Goal: Obtain resource: Obtain resource

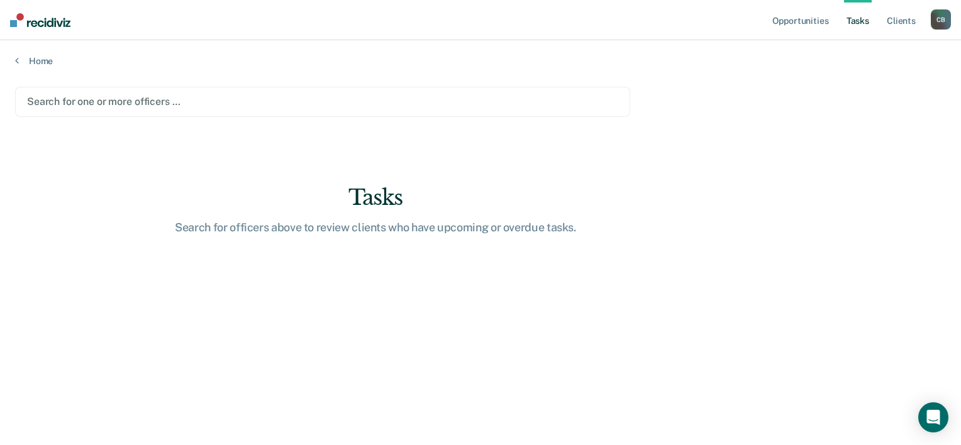
click at [99, 102] on div at bounding box center [322, 101] width 591 height 14
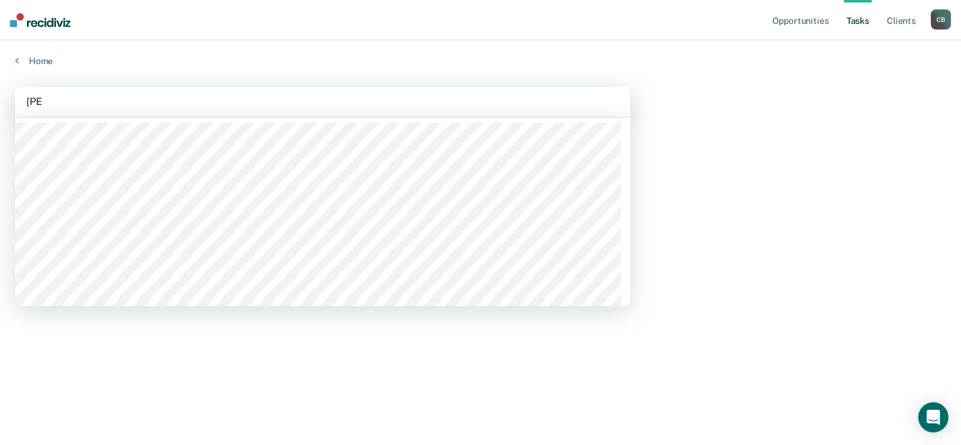
type input "jasm"
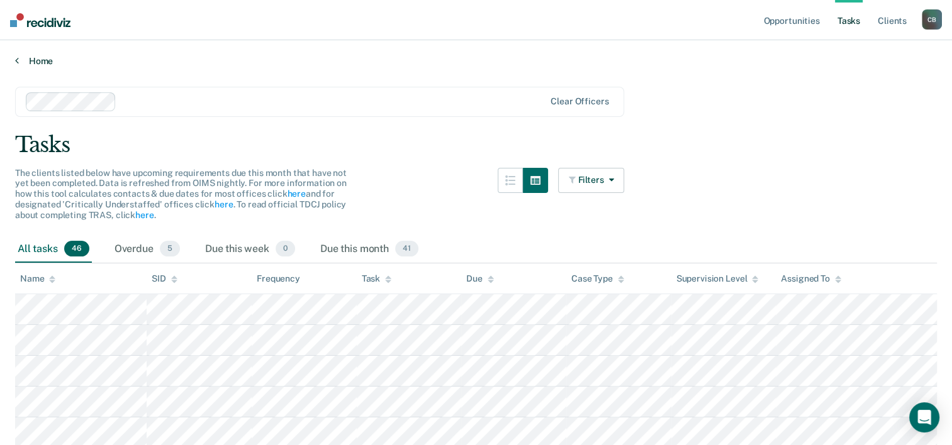
click at [20, 59] on link "Home" at bounding box center [476, 60] width 922 height 11
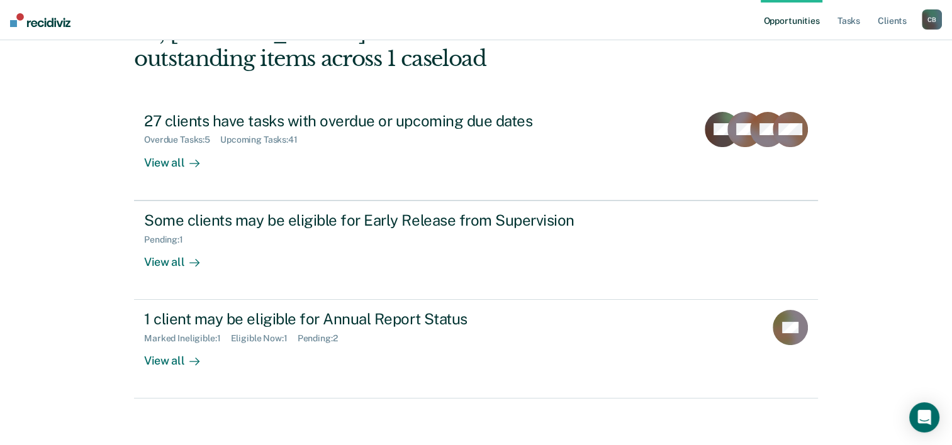
scroll to position [89, 0]
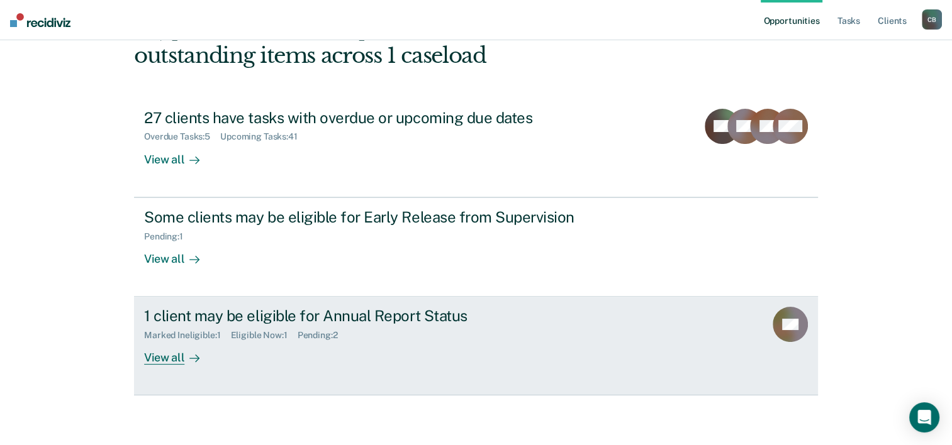
click at [184, 351] on div at bounding box center [191, 358] width 15 height 14
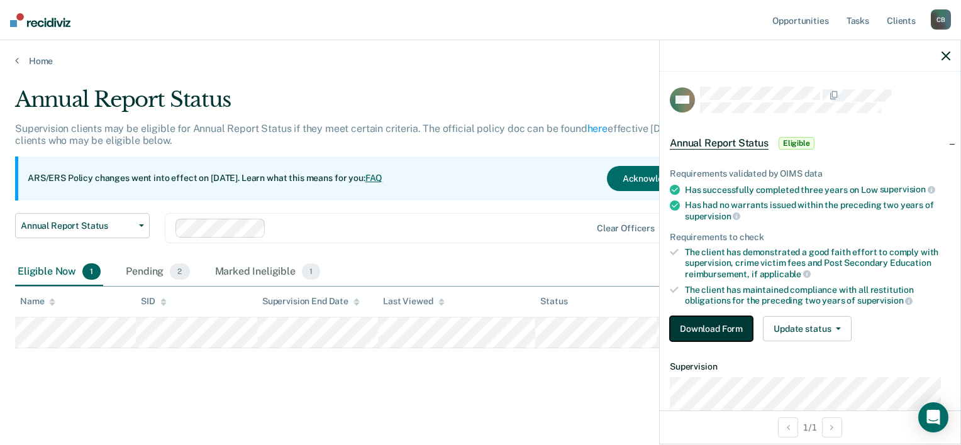
click at [727, 328] on button "Download Form" at bounding box center [711, 329] width 83 height 25
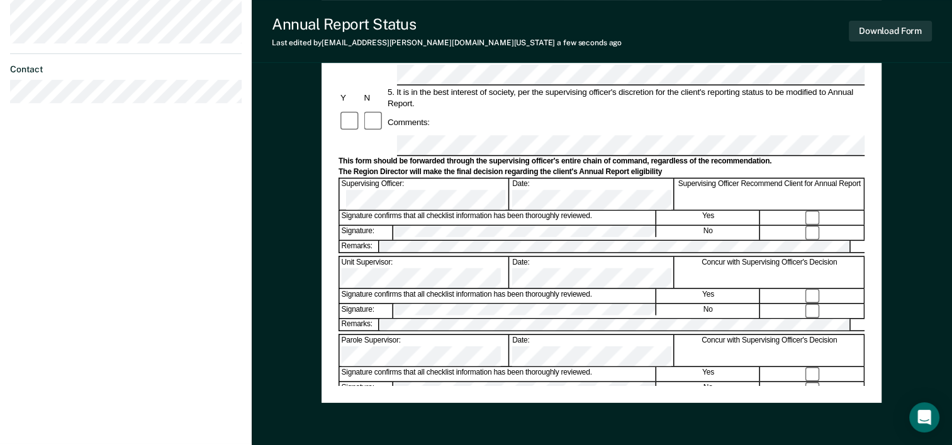
scroll to position [430, 0]
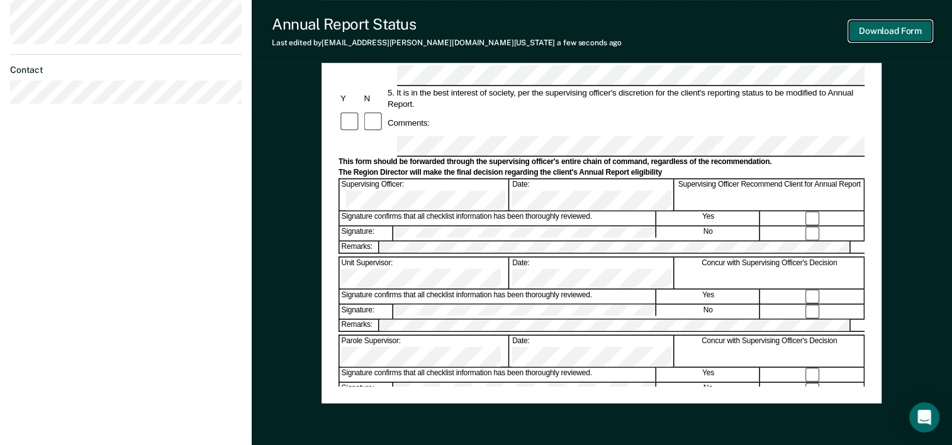
click at [879, 38] on button "Download Form" at bounding box center [890, 31] width 83 height 21
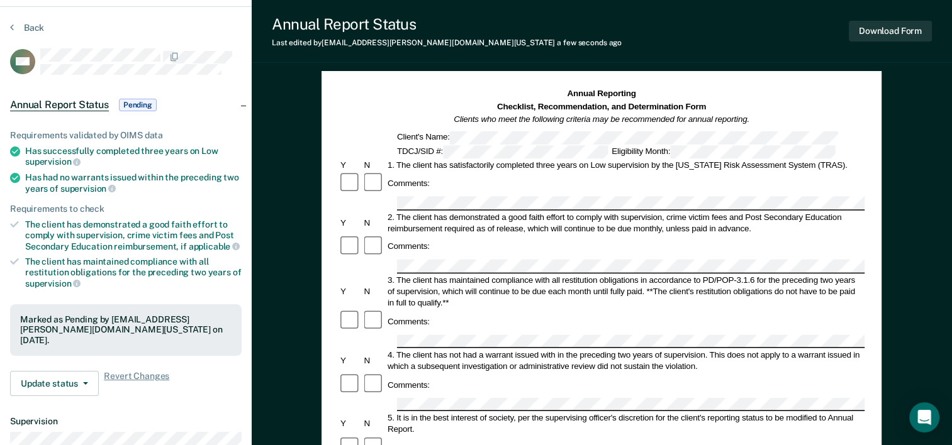
scroll to position [0, 0]
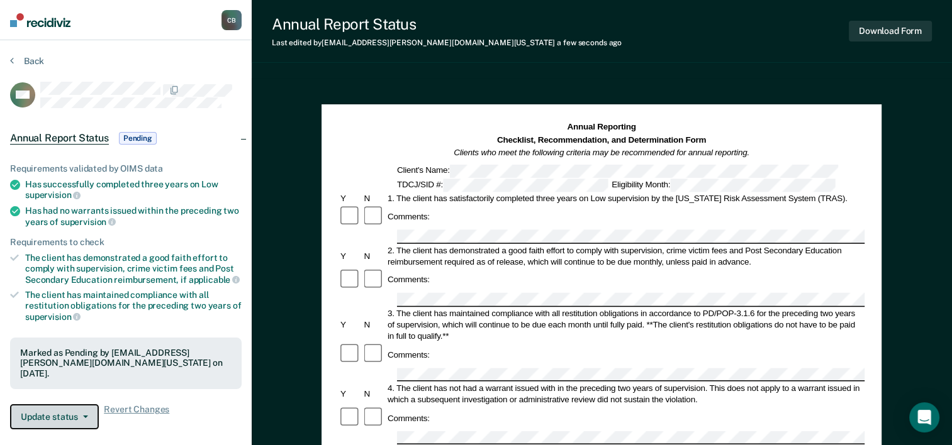
click at [72, 412] on button "Update status" at bounding box center [54, 417] width 89 height 25
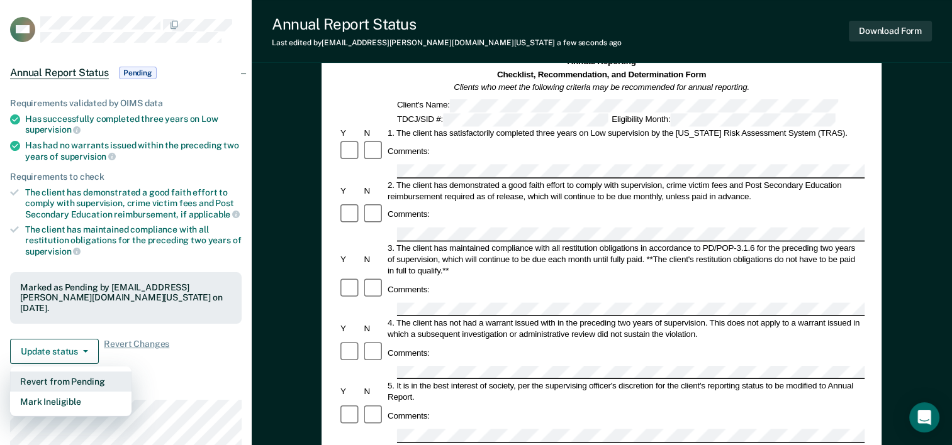
scroll to position [55, 0]
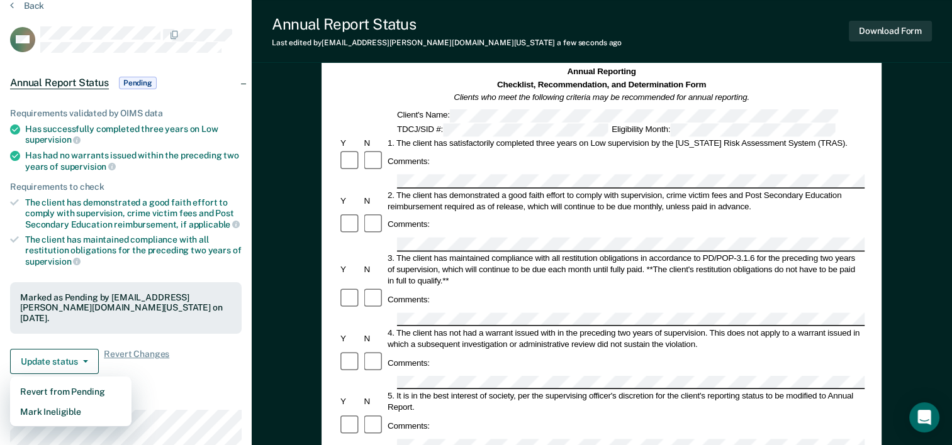
click at [183, 206] on div "The client has demonstrated a good faith effort to comply with supervision, cri…" at bounding box center [133, 214] width 216 height 32
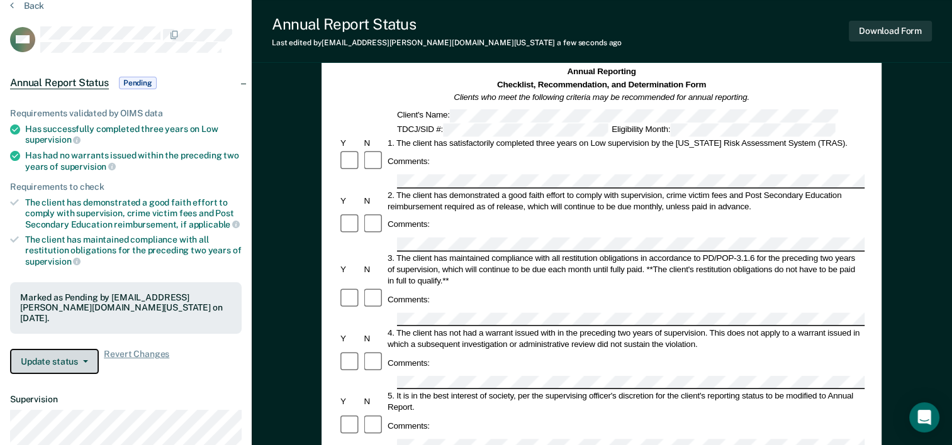
click at [77, 362] on button "Update status" at bounding box center [54, 361] width 89 height 25
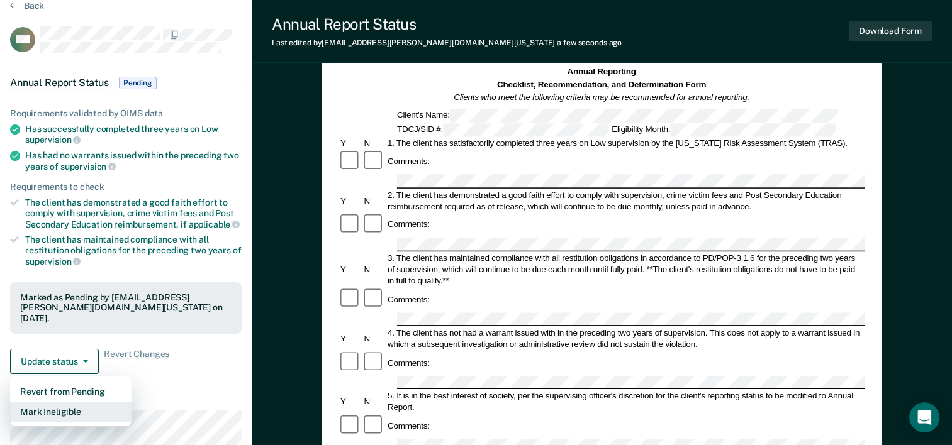
click at [65, 402] on button "Mark Ineligible" at bounding box center [70, 412] width 121 height 20
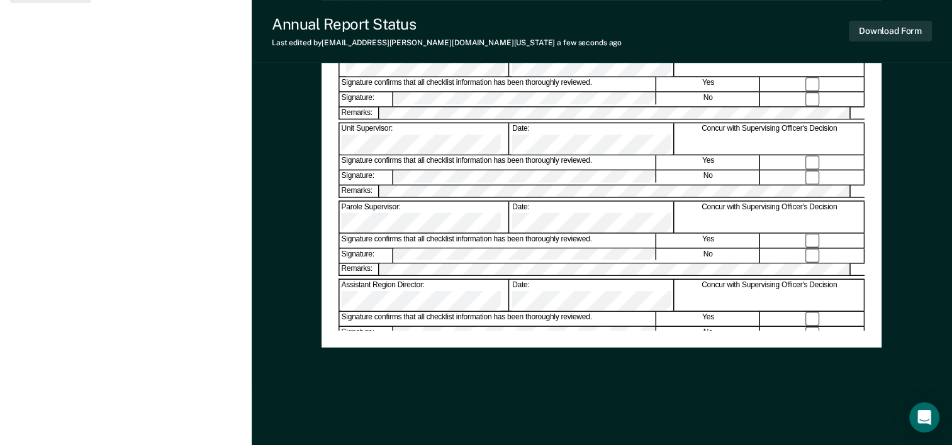
scroll to position [0, 0]
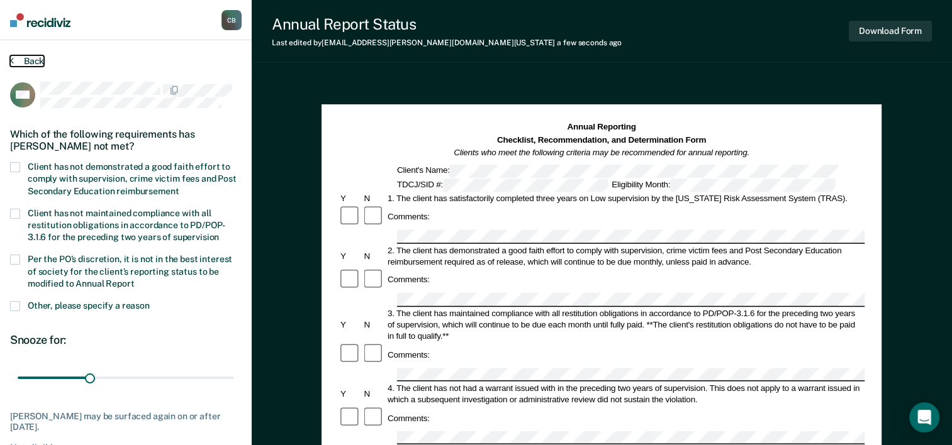
click at [33, 57] on button "Back" at bounding box center [27, 60] width 34 height 11
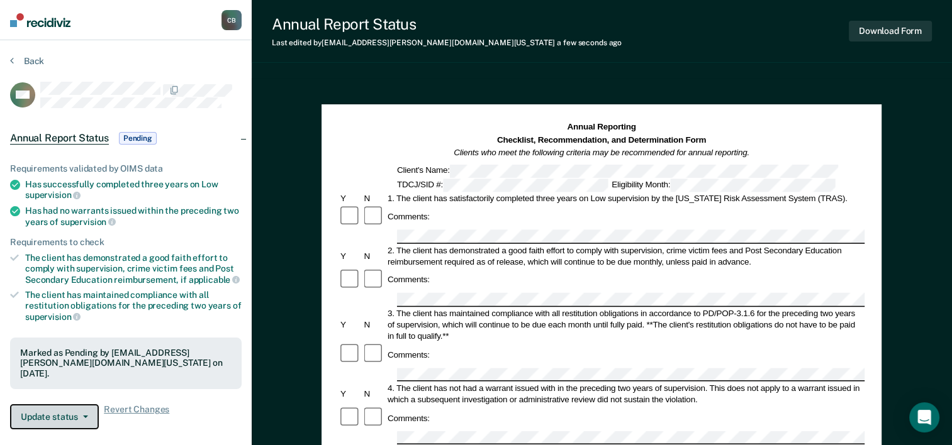
click at [70, 420] on button "Update status" at bounding box center [54, 417] width 89 height 25
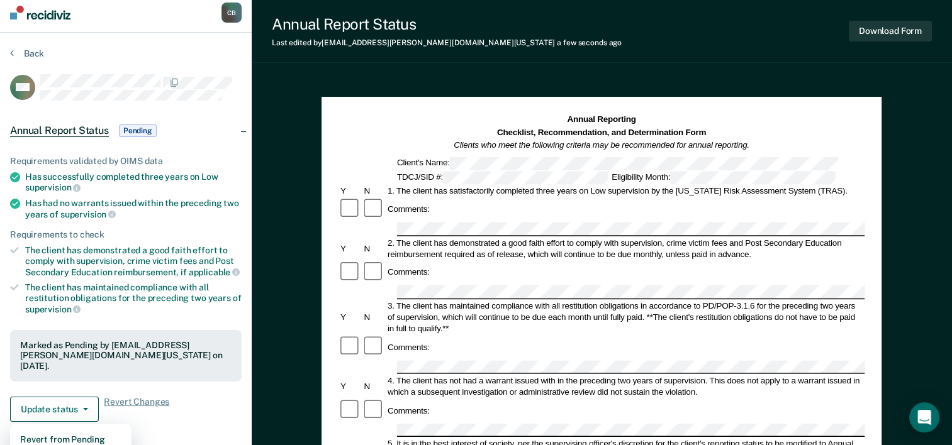
click at [194, 233] on div "Requirements to check" at bounding box center [126, 235] width 232 height 11
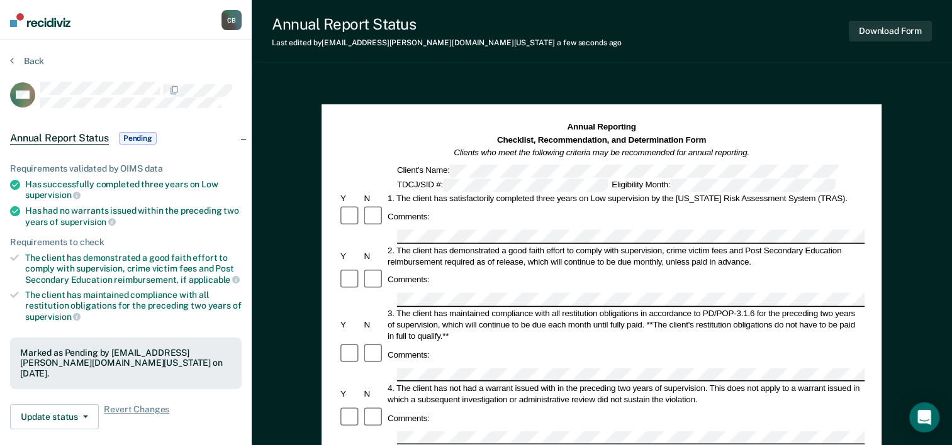
scroll to position [1, 0]
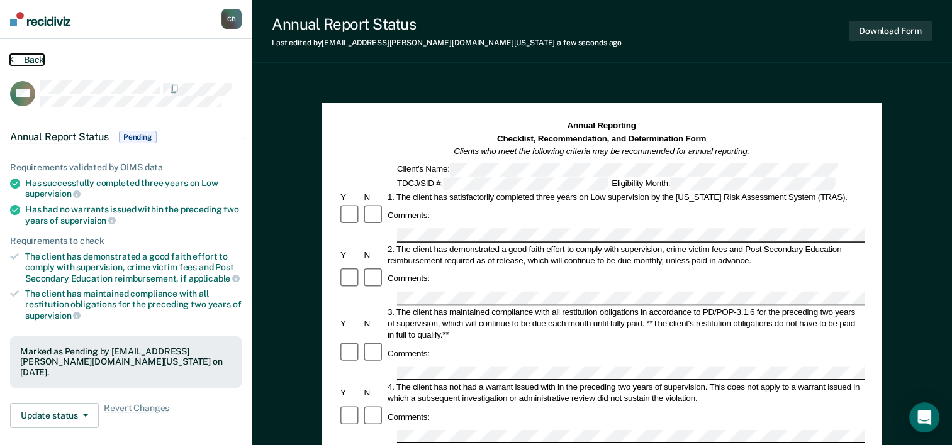
click at [23, 62] on button "Back" at bounding box center [27, 59] width 34 height 11
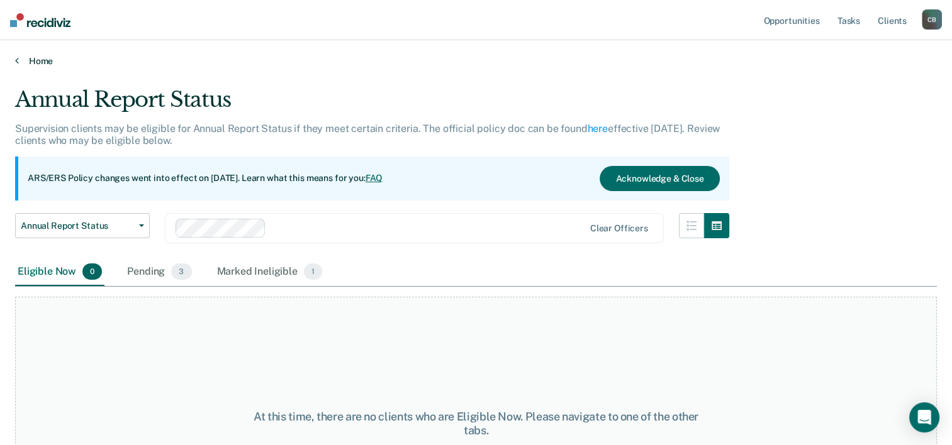
click at [50, 59] on link "Home" at bounding box center [476, 60] width 922 height 11
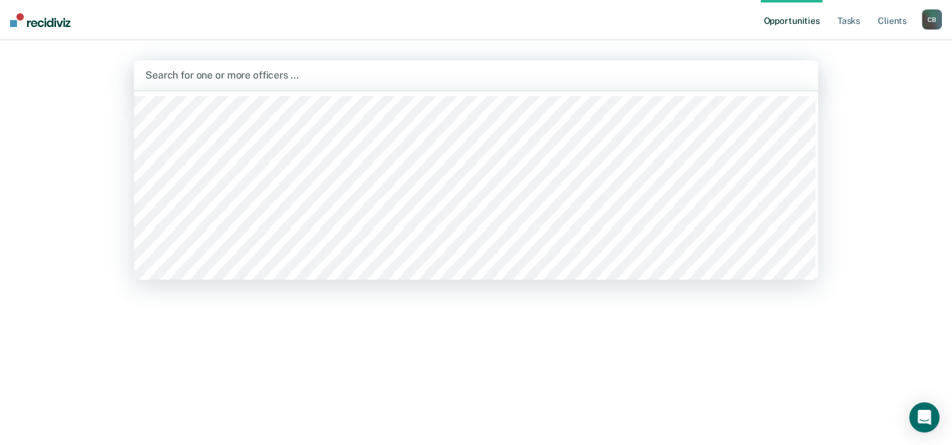
click at [249, 80] on div at bounding box center [475, 75] width 661 height 14
type input "che"
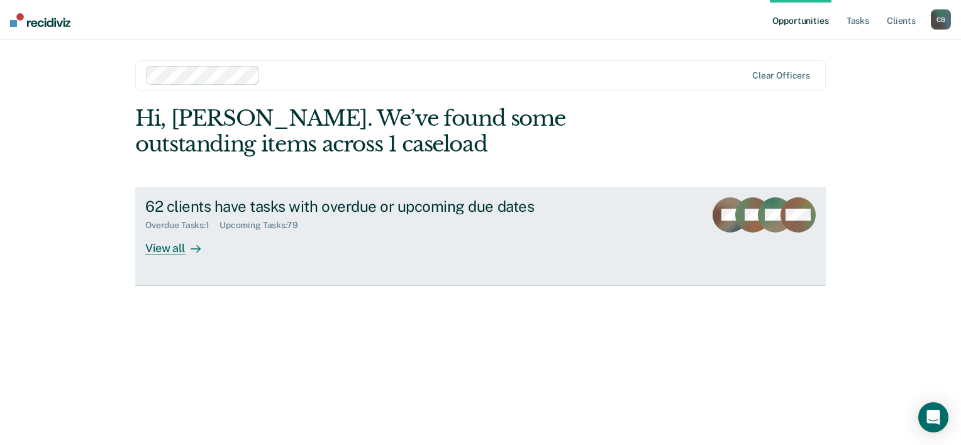
click at [160, 247] on div "View all" at bounding box center [180, 243] width 70 height 25
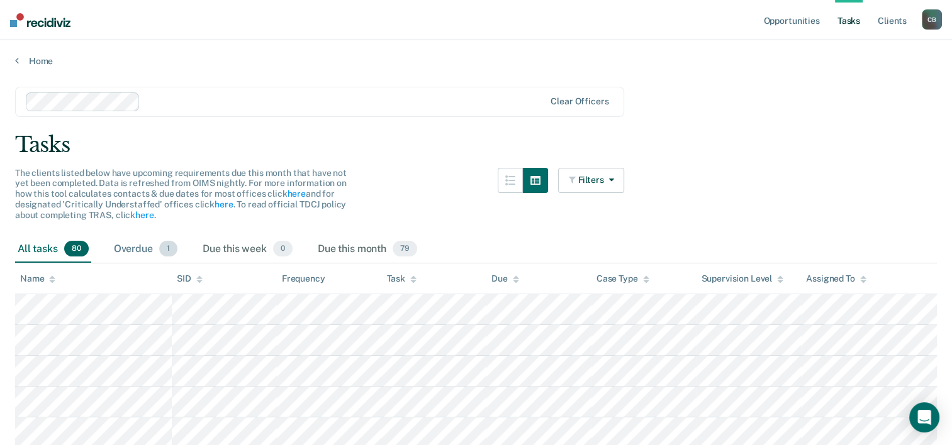
click at [133, 242] on div "Overdue 1" at bounding box center [145, 250] width 69 height 28
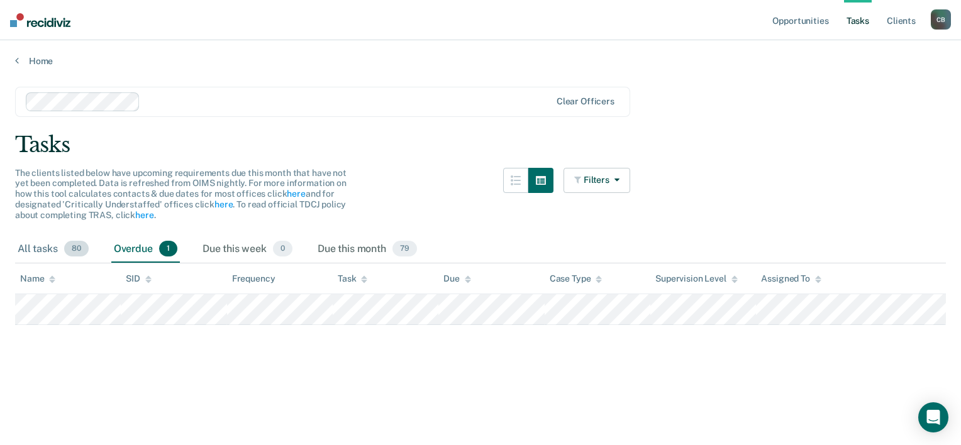
click at [42, 247] on div "All tasks 80" at bounding box center [53, 250] width 76 height 28
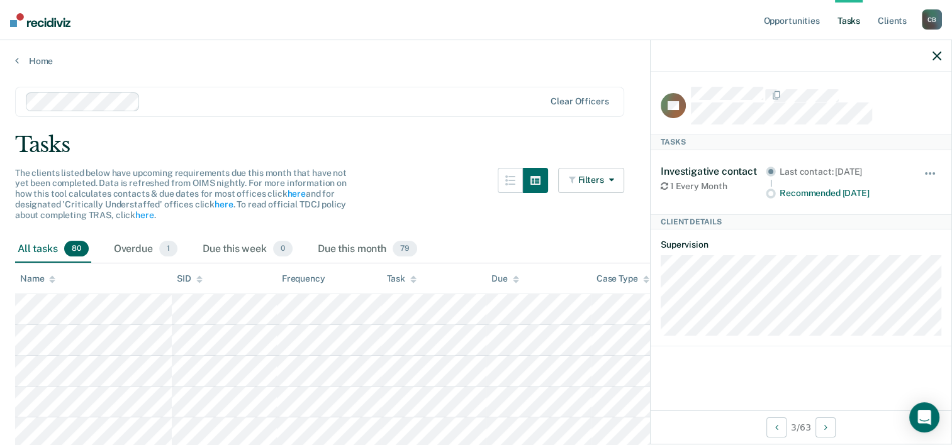
click at [931, 53] on div at bounding box center [801, 55] width 301 height 31
click at [936, 55] on icon "button" at bounding box center [937, 56] width 9 height 9
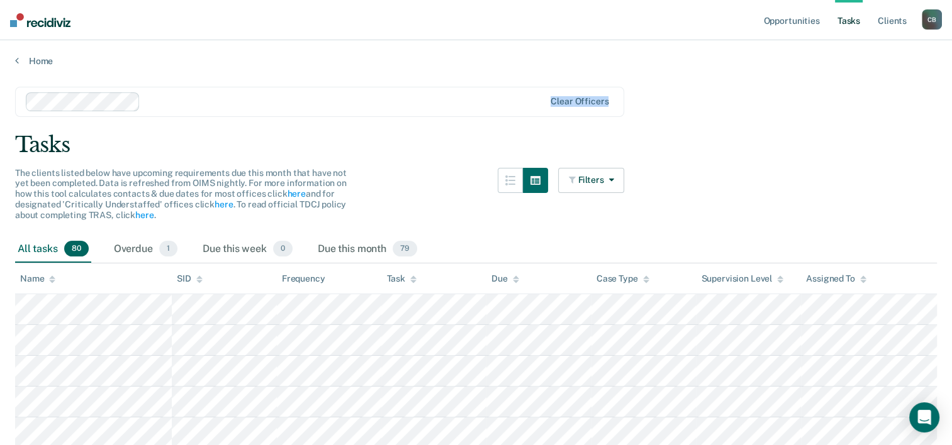
click at [952, 67] on html "Looks like you’re using Internet Explorer 11. For faster loading and a better e…" at bounding box center [476, 222] width 952 height 445
